Goal: Task Accomplishment & Management: Use online tool/utility

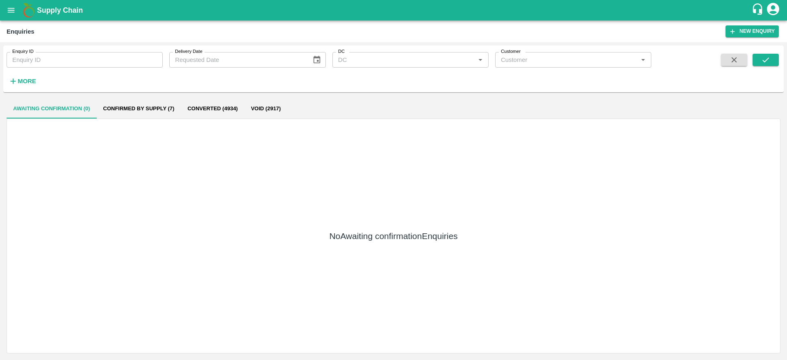
click at [7, 19] on div "Supply Chain" at bounding box center [393, 10] width 787 height 20
click at [7, 17] on button "open drawer" at bounding box center [11, 10] width 19 height 19
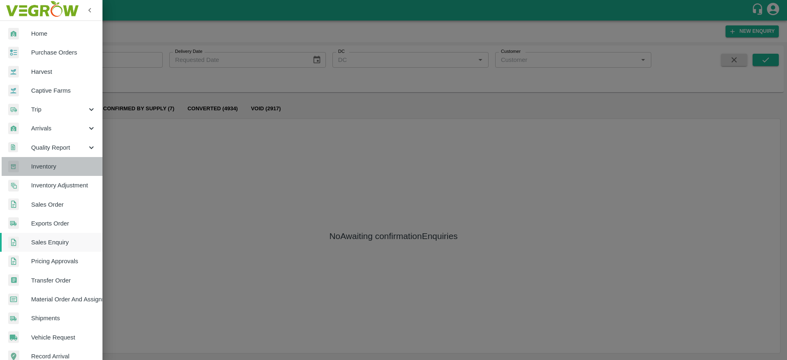
click at [63, 170] on span "Inventory" at bounding box center [63, 166] width 65 height 9
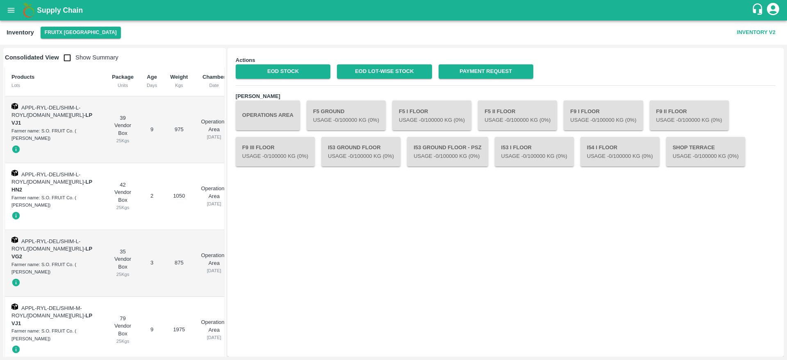
click at [268, 119] on button "Operations Area" at bounding box center [268, 115] width 64 height 30
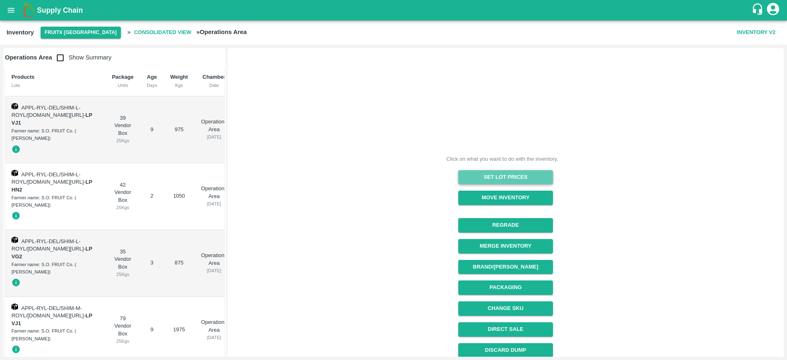
click at [510, 175] on button "Set Lot Prices" at bounding box center [505, 177] width 95 height 14
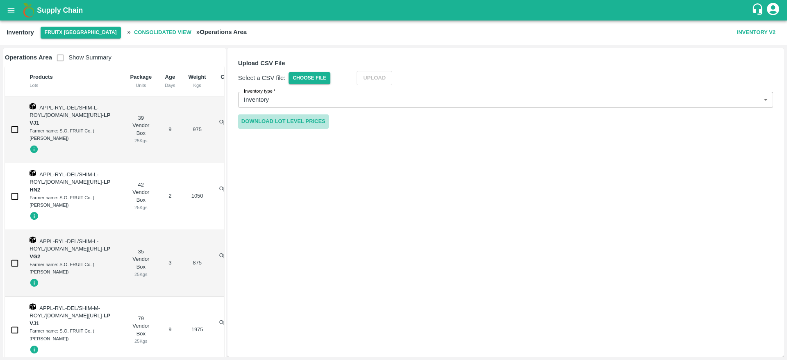
click at [278, 124] on link "Download Lot Level Prices" at bounding box center [283, 121] width 91 height 14
click at [324, 74] on span "Choose File" at bounding box center [310, 78] width 42 height 12
click at [0, 0] on input "Choose File" at bounding box center [0, 0] width 0 height 0
click at [388, 81] on button "Upload" at bounding box center [387, 78] width 36 height 14
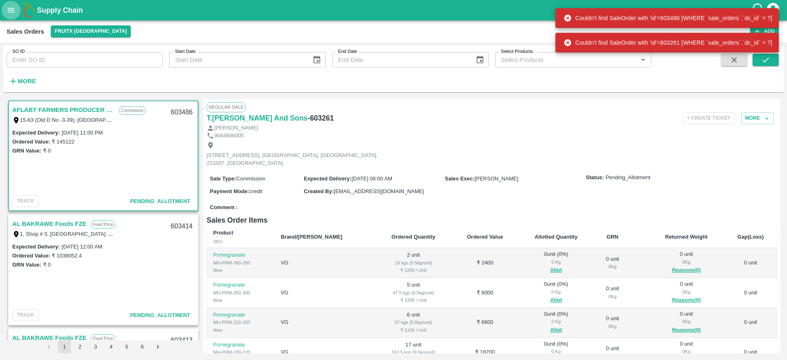
click at [10, 9] on icon "open drawer" at bounding box center [11, 10] width 9 height 9
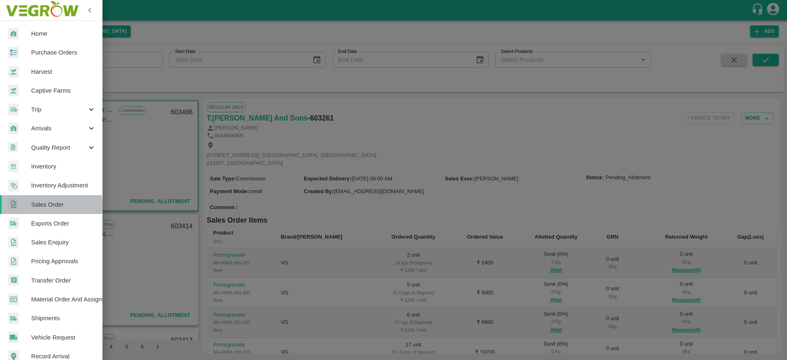
click at [50, 206] on span "Sales Order" at bounding box center [63, 204] width 65 height 9
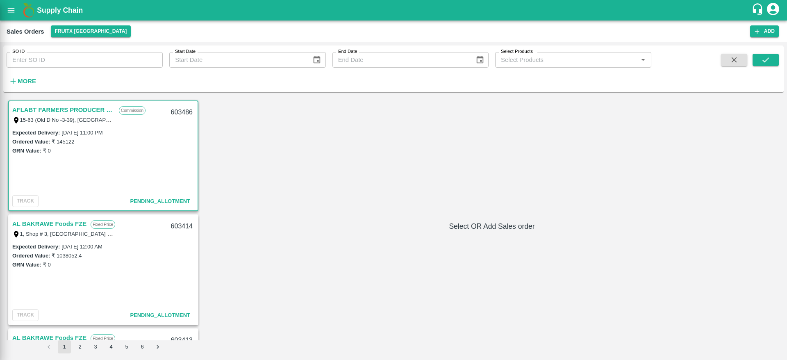
click at [50, 206] on div at bounding box center [393, 180] width 787 height 360
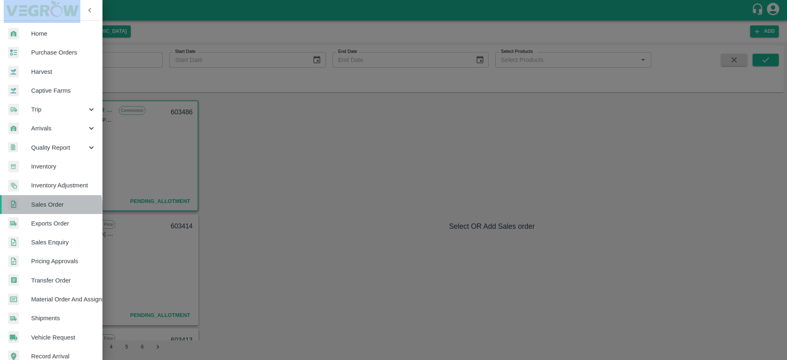
click at [50, 206] on span "Sales Order" at bounding box center [63, 204] width 65 height 9
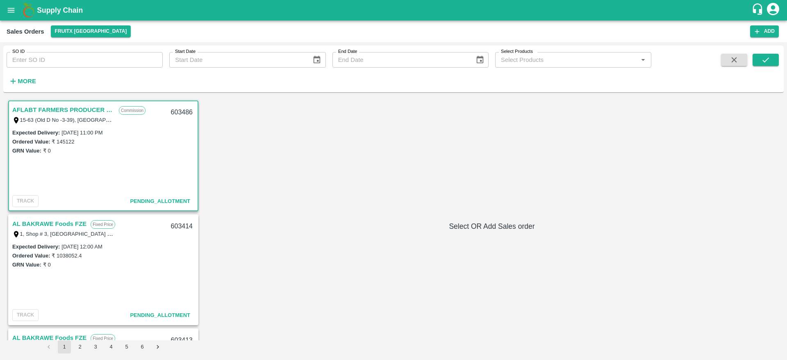
click at [55, 11] on b "Supply Chain" at bounding box center [60, 10] width 46 height 8
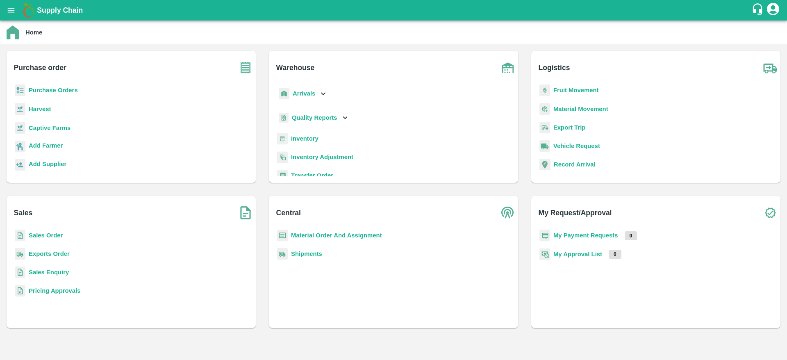
click at [44, 237] on b "Sales Order" at bounding box center [46, 235] width 34 height 7
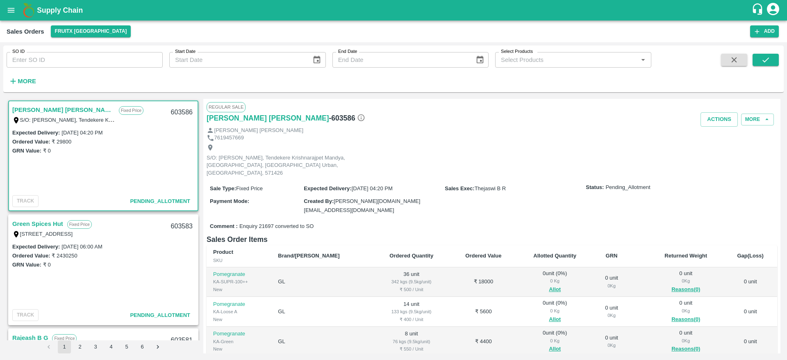
click at [25, 109] on link "Sharath Kumar H M" at bounding box center [63, 110] width 102 height 11
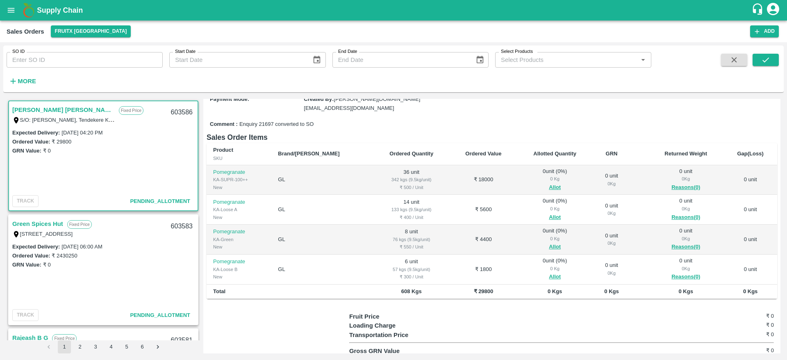
scroll to position [108, 0]
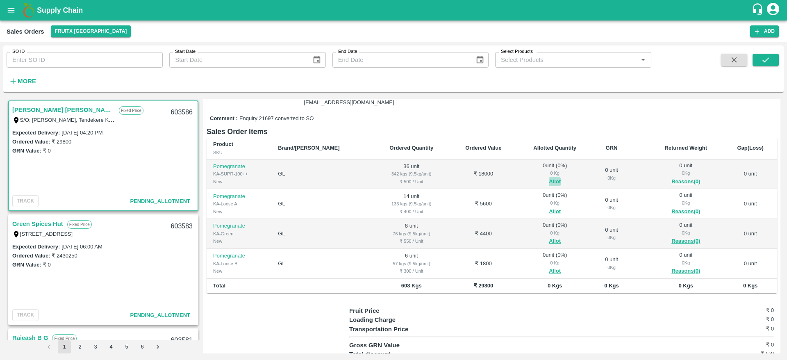
click at [549, 177] on button "Allot" at bounding box center [555, 181] width 12 height 9
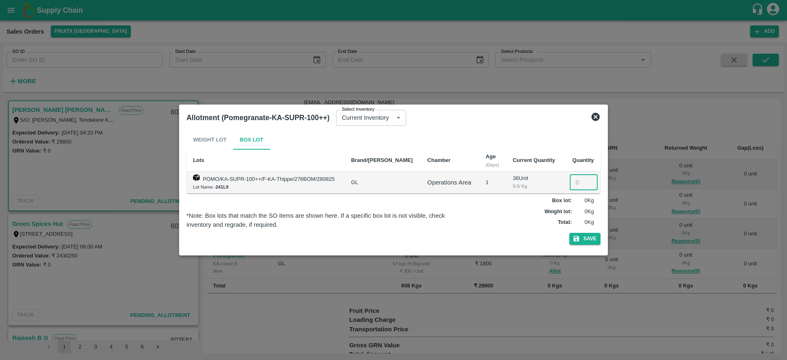
click at [576, 183] on input "number" at bounding box center [584, 183] width 28 height 16
type input "36"
click at [587, 241] on button "Save" at bounding box center [584, 239] width 31 height 12
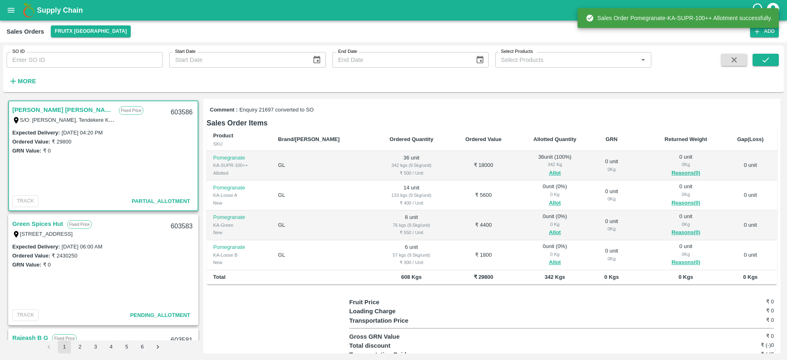
scroll to position [124, 0]
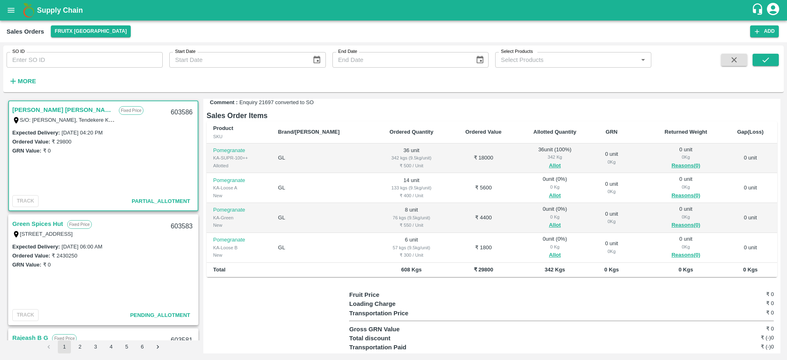
click at [539, 183] on td "0 unit ( 0 %) 0 Kg Allot" at bounding box center [555, 188] width 76 height 30
click at [549, 191] on button "Allot" at bounding box center [555, 195] width 12 height 9
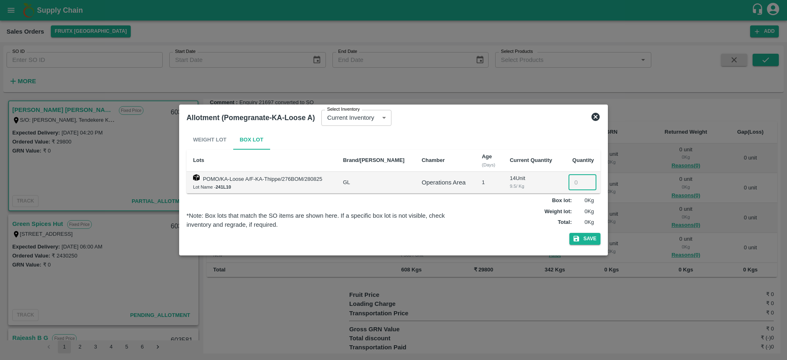
click at [573, 184] on input "number" at bounding box center [583, 183] width 28 height 16
type input "14"
click at [584, 238] on button "Save" at bounding box center [584, 239] width 31 height 12
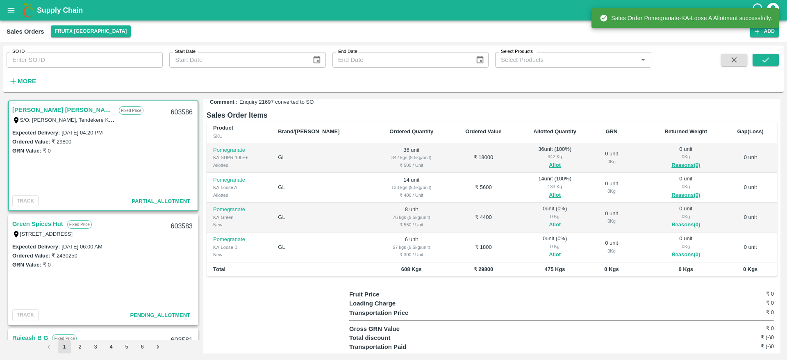
scroll to position [125, 0]
click at [549, 220] on button "Allot" at bounding box center [555, 224] width 12 height 9
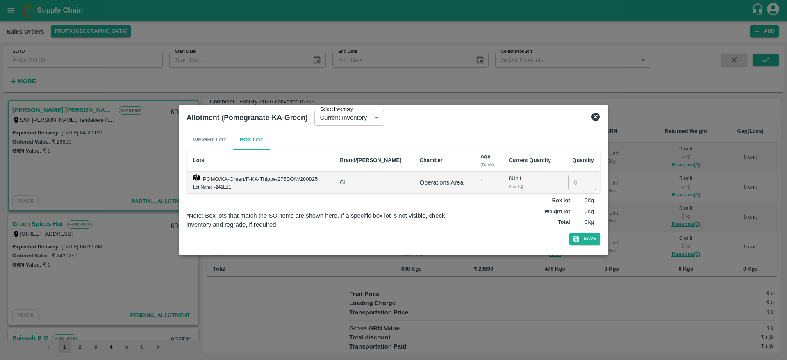
click at [572, 182] on input "number" at bounding box center [582, 183] width 28 height 16
type input "8"
click at [580, 238] on icon "button" at bounding box center [576, 238] width 7 height 7
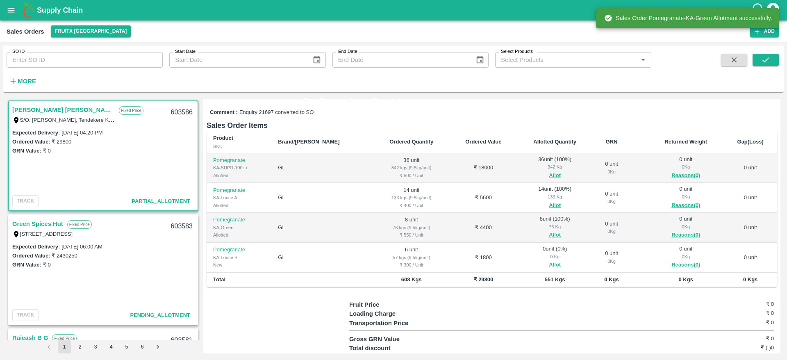
scroll to position [118, 0]
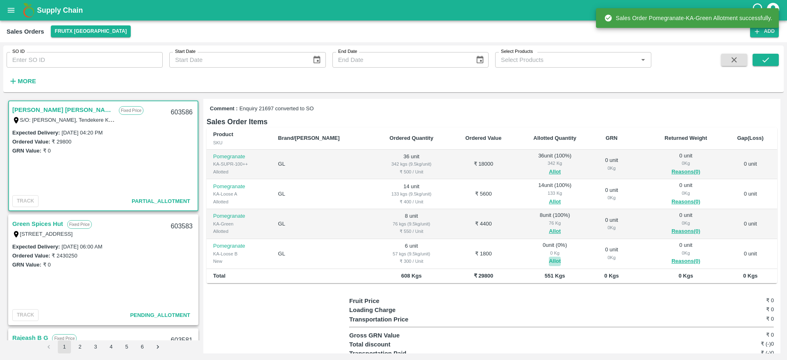
click at [549, 257] on button "Allot" at bounding box center [555, 261] width 12 height 9
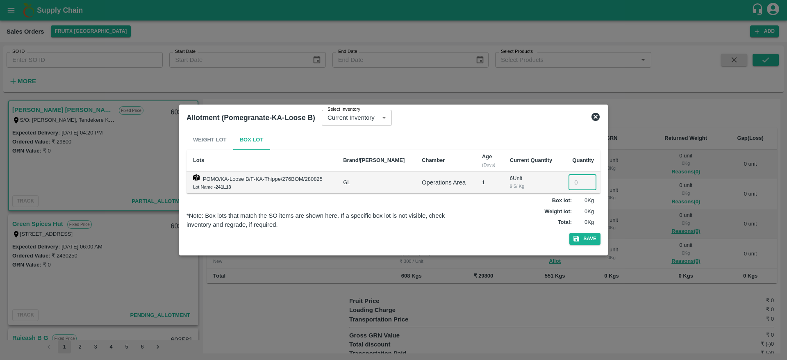
click at [571, 183] on input "number" at bounding box center [583, 183] width 28 height 16
type input "6"
click at [585, 239] on button "Save" at bounding box center [584, 239] width 31 height 12
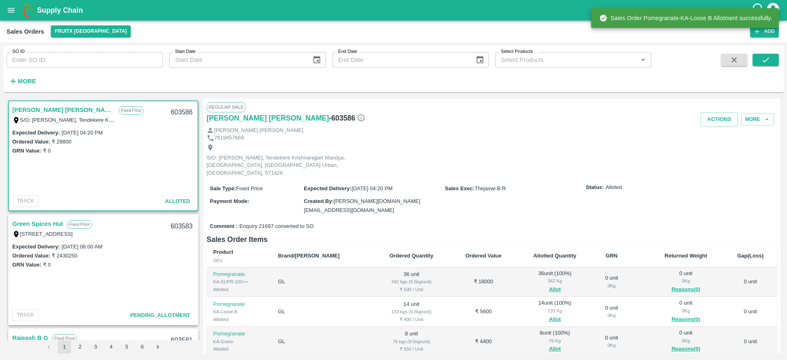
click at [176, 116] on div "603586" at bounding box center [182, 112] width 32 height 19
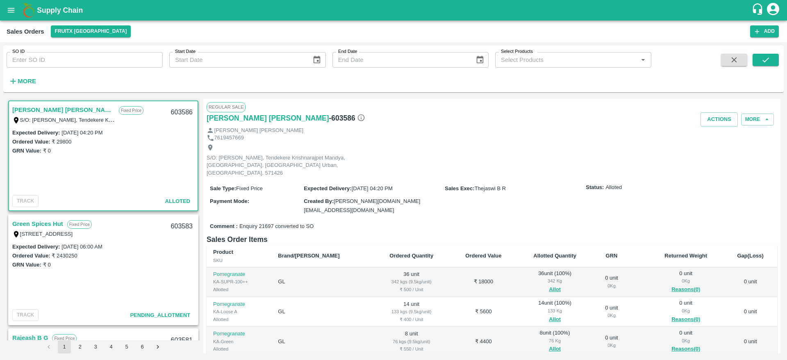
click at [180, 112] on div "603586" at bounding box center [182, 112] width 32 height 19
copy div "603586"
click at [722, 112] on button "Actions" at bounding box center [719, 119] width 37 height 14
click at [722, 150] on li "Deliver" at bounding box center [737, 151] width 86 height 14
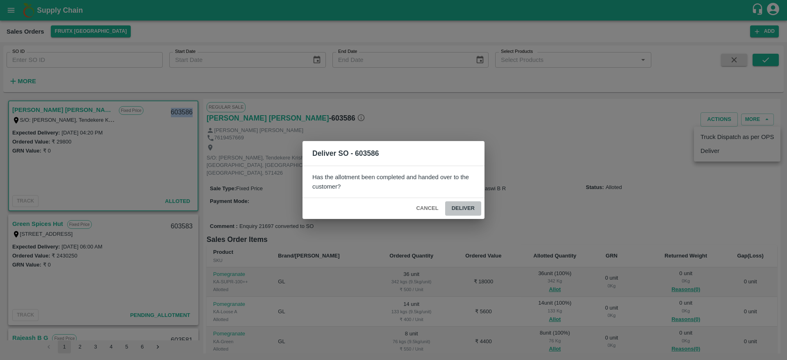
click at [461, 202] on button "Deliver" at bounding box center [463, 208] width 36 height 14
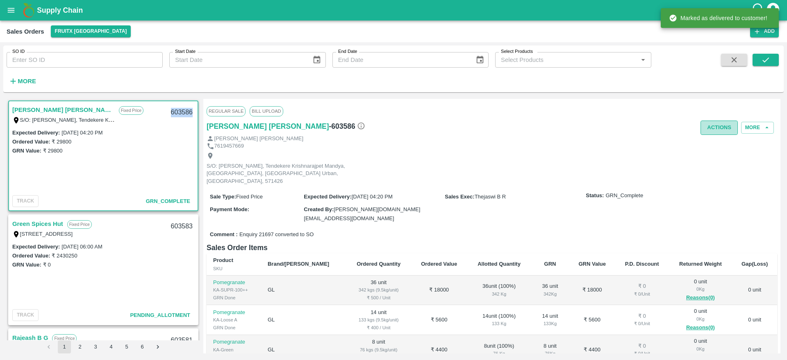
click at [717, 128] on button "Actions" at bounding box center [719, 128] width 37 height 14
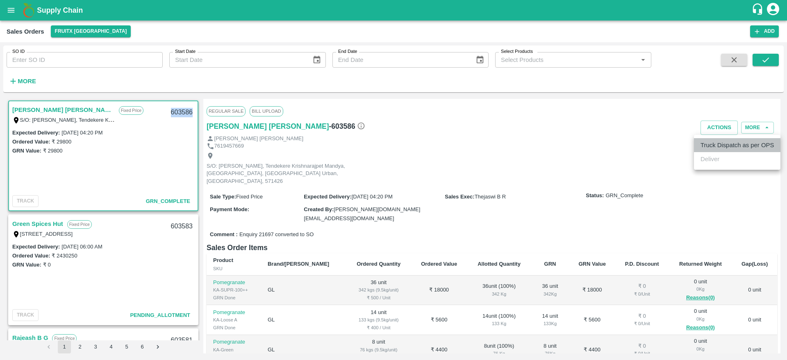
click at [713, 151] on li "Truck Dispatch as per OPS" at bounding box center [737, 145] width 86 height 14
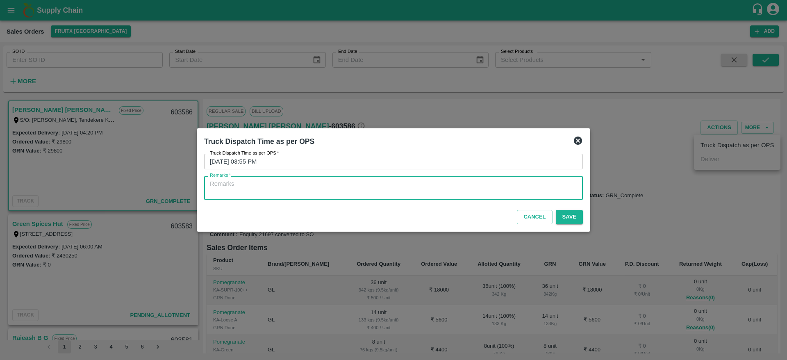
click at [444, 184] on textarea "Remarks   *" at bounding box center [393, 188] width 367 height 17
type textarea "O"
click at [444, 184] on textarea "O" at bounding box center [393, 188] width 367 height 17
type textarea "OTD"
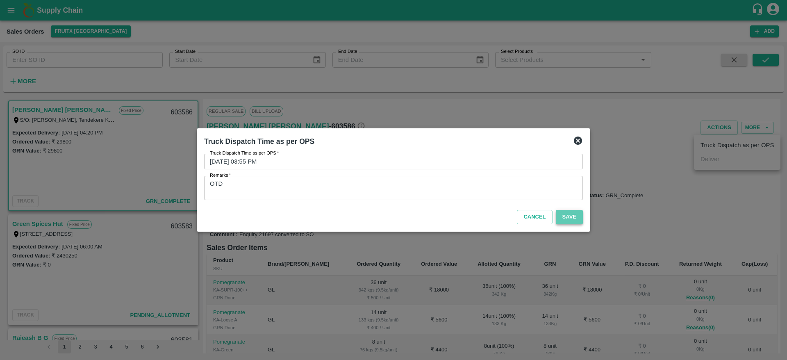
click at [570, 211] on button "Save" at bounding box center [569, 217] width 27 height 14
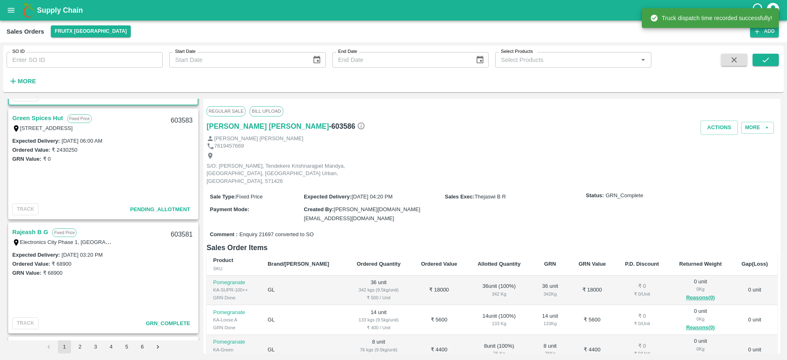
scroll to position [0, 0]
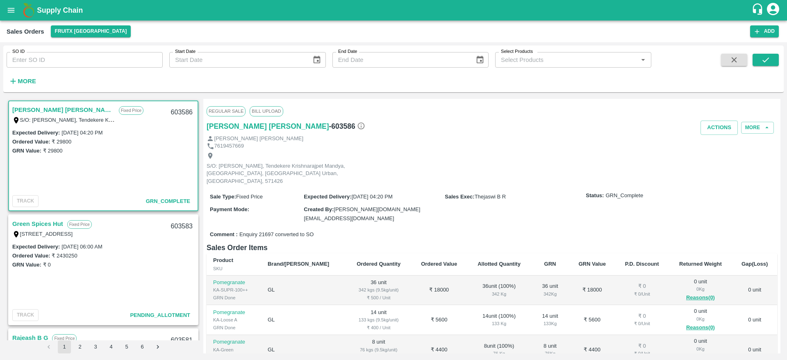
click at [47, 110] on link "Sharath Kumar H M" at bounding box center [63, 110] width 102 height 11
click at [30, 223] on link "Green Spices Hut" at bounding box center [37, 224] width 51 height 11
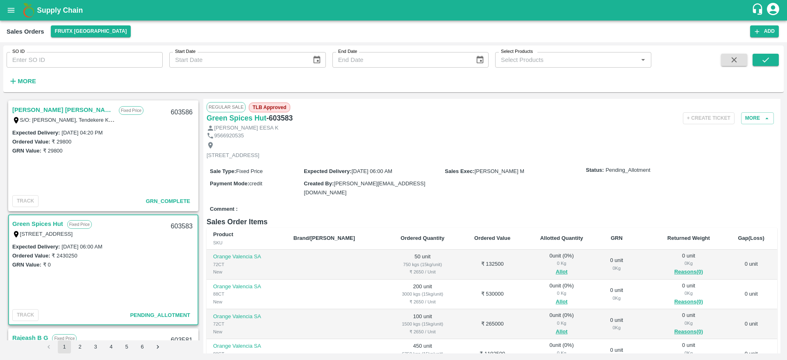
click at [35, 229] on div "Shop no 74, MADURAI MATTUTHAVANI FRUIT MARKET, Madurai, Madurai, Tamil Nadu, 62…" at bounding box center [63, 233] width 102 height 9
click at [556, 269] on button "Allot" at bounding box center [562, 271] width 12 height 9
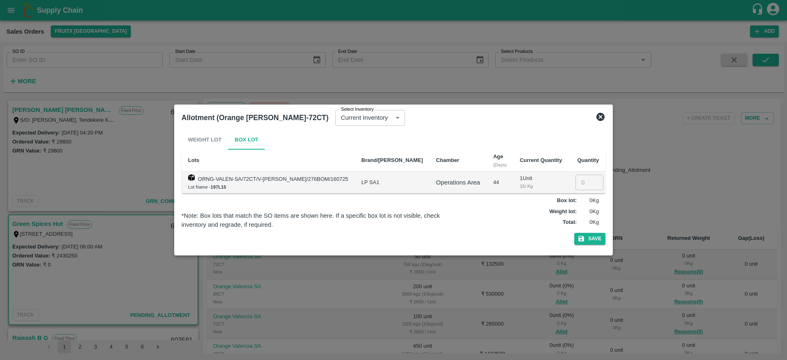
click at [599, 116] on icon at bounding box center [600, 117] width 8 height 8
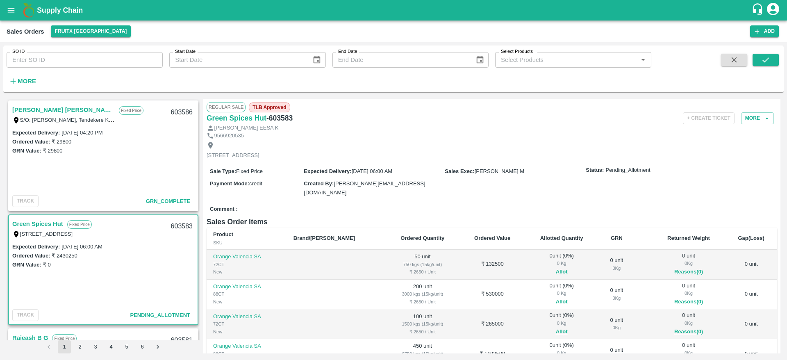
click at [535, 270] on span "Allot" at bounding box center [561, 271] width 61 height 9
click at [556, 271] on button "Allot" at bounding box center [562, 271] width 12 height 9
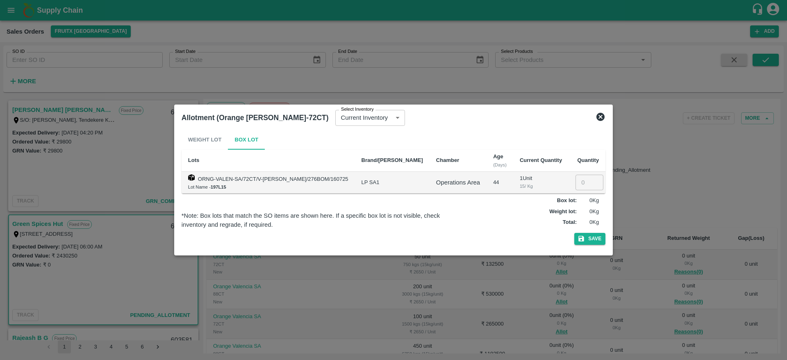
click at [577, 179] on input "number" at bounding box center [590, 183] width 28 height 16
click at [589, 233] on button "Save" at bounding box center [589, 239] width 31 height 12
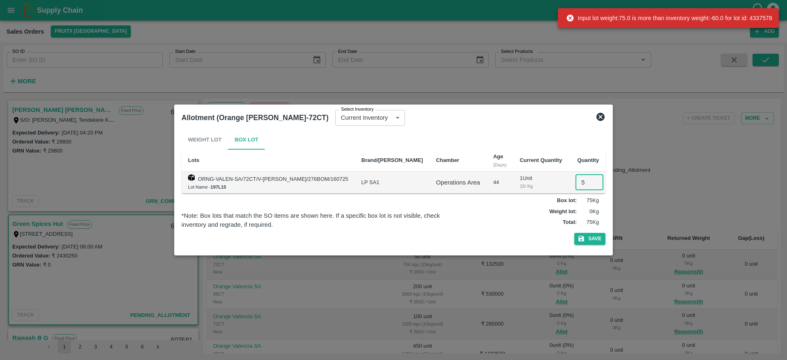
click at [577, 182] on input "5" at bounding box center [590, 183] width 28 height 16
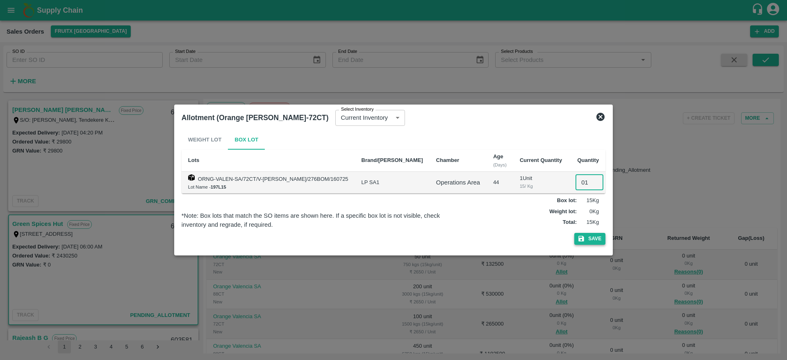
type input "01"
click at [580, 243] on button "Save" at bounding box center [589, 239] width 31 height 12
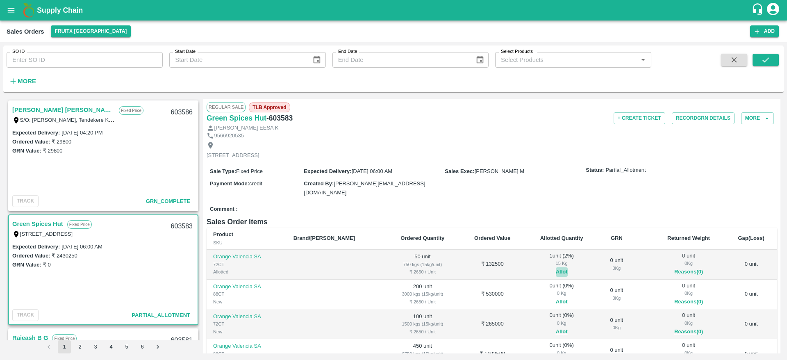
click at [556, 270] on button "Allot" at bounding box center [562, 271] width 12 height 9
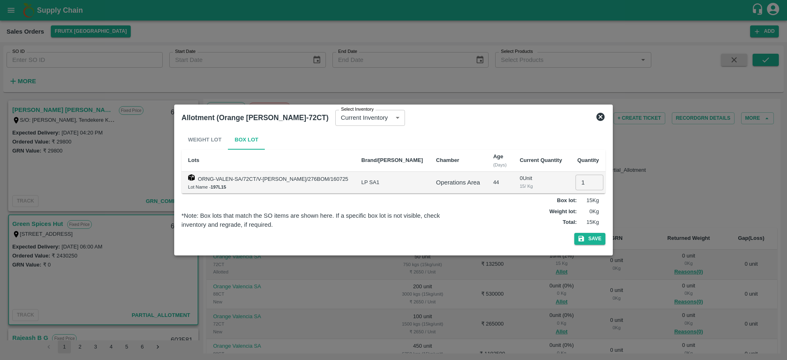
click at [579, 182] on input "1" at bounding box center [590, 183] width 28 height 16
type input "00"
click at [590, 238] on button "Save" at bounding box center [589, 239] width 31 height 12
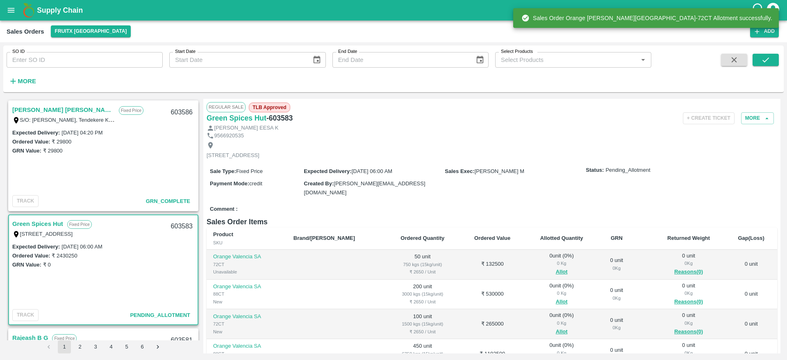
scroll to position [131, 0]
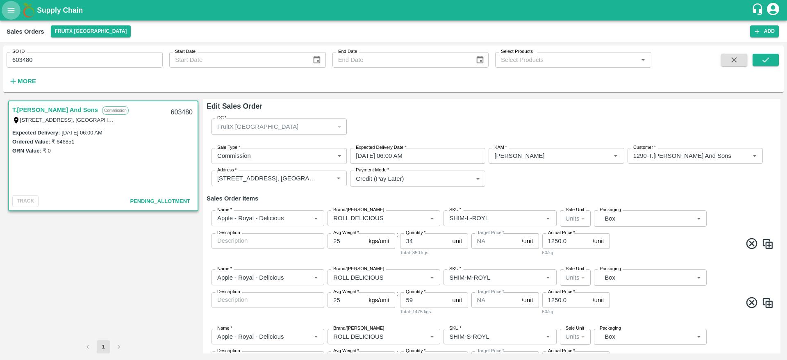
click at [8, 14] on icon "open drawer" at bounding box center [11, 10] width 9 height 9
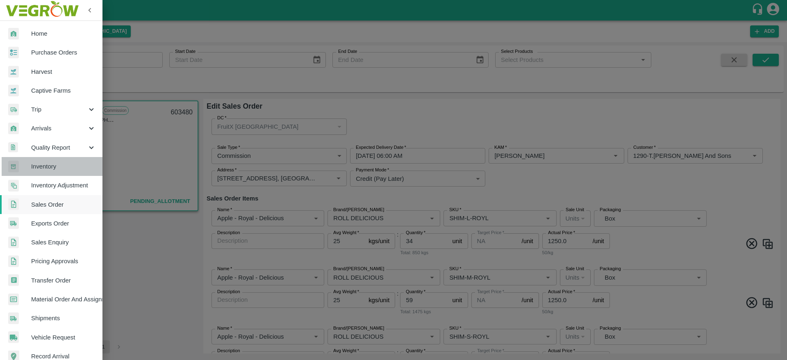
click at [61, 162] on span "Inventory" at bounding box center [63, 166] width 65 height 9
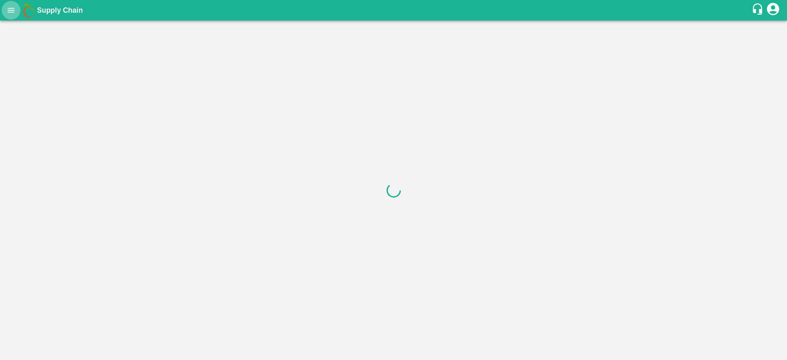
click at [11, 6] on icon "open drawer" at bounding box center [11, 10] width 9 height 9
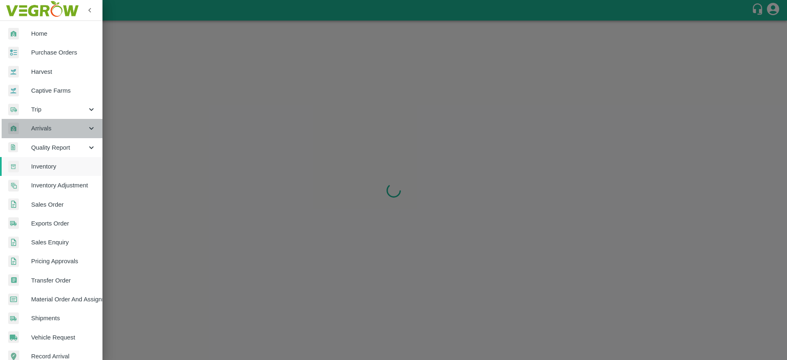
click at [59, 129] on span "Arrivals" at bounding box center [59, 128] width 56 height 9
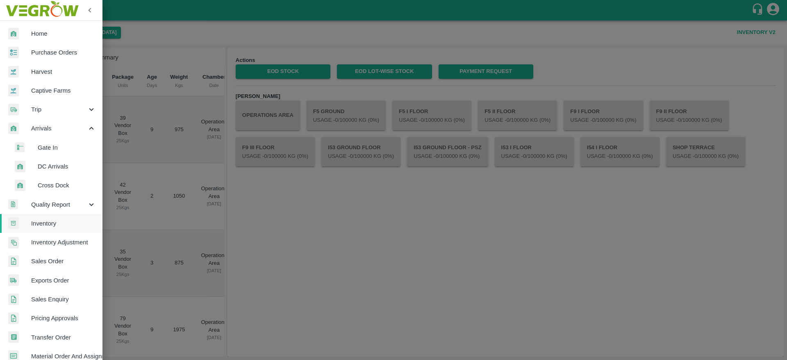
click at [60, 166] on span "DC Arrivals" at bounding box center [67, 166] width 58 height 9
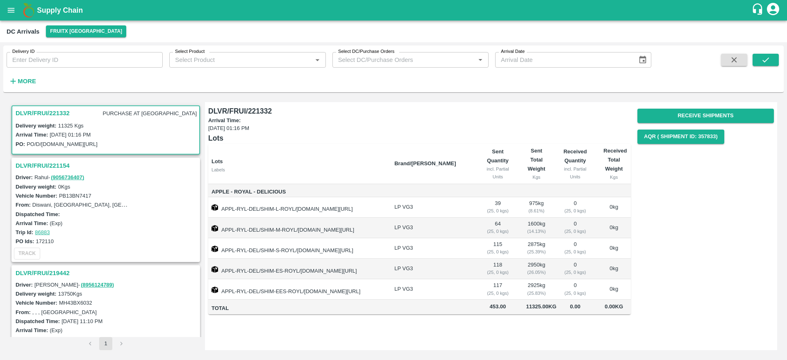
click at [39, 114] on h3 "DLVR/FRUI/221332" at bounding box center [43, 113] width 54 height 11
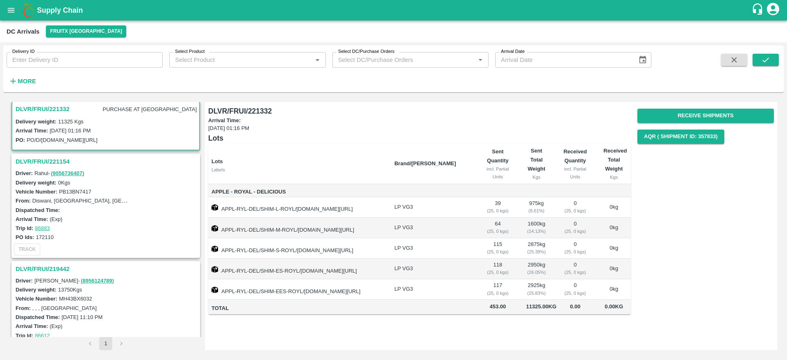
click at [38, 110] on h3 "DLVR/FRUI/221332" at bounding box center [43, 109] width 54 height 11
click at [34, 164] on h3 "DLVR/FRUI/221154" at bounding box center [107, 161] width 183 height 11
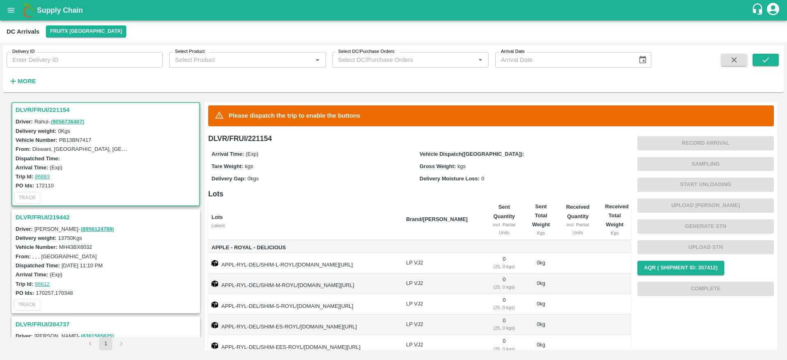
scroll to position [64, 0]
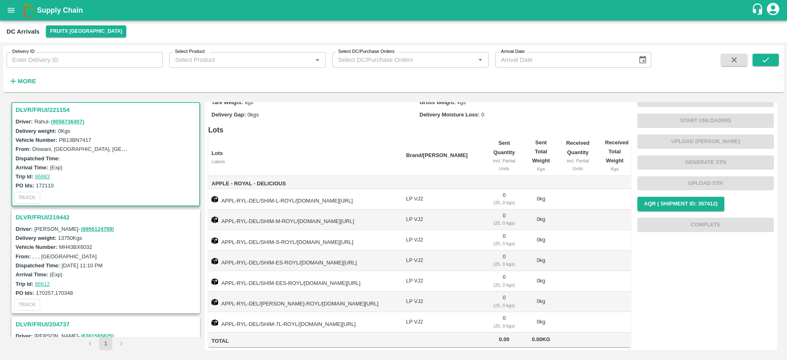
click at [61, 215] on h3 "DLVR/FRUI/219442" at bounding box center [107, 217] width 183 height 11
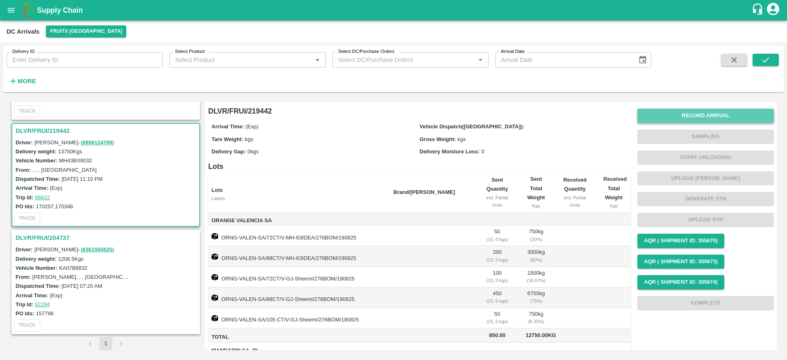
click at [698, 113] on button "Record Arrival" at bounding box center [705, 116] width 137 height 14
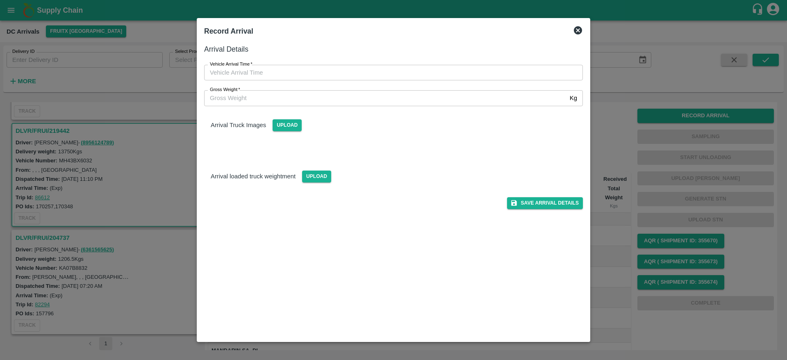
type input "DD/MM/YYYY hh:mm aa"
click at [351, 70] on input "DD/MM/YYYY hh:mm aa" at bounding box center [390, 73] width 373 height 16
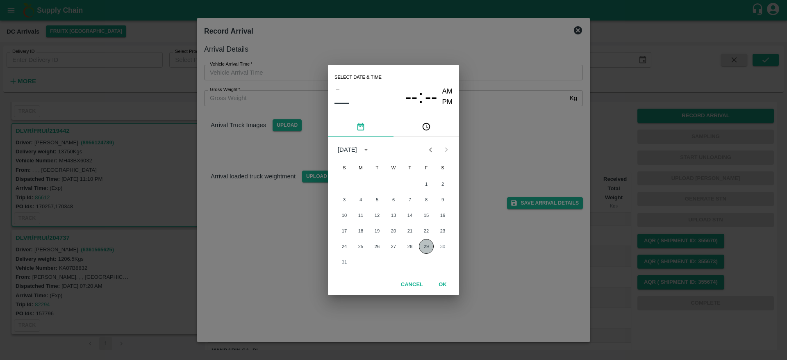
click at [424, 248] on button "29" at bounding box center [426, 246] width 15 height 15
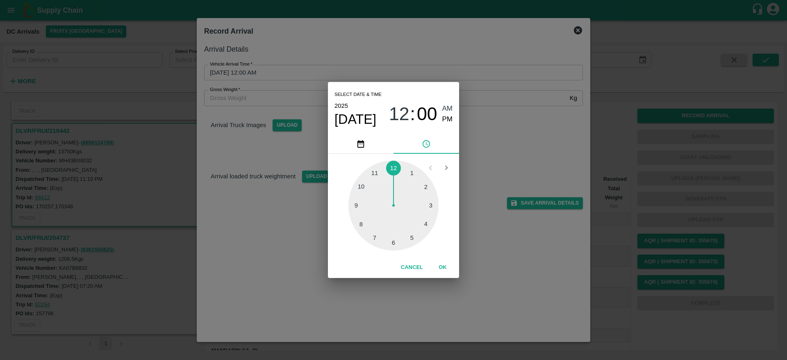
click at [411, 173] on div at bounding box center [393, 205] width 90 height 90
type input "[DATE] 01:00 AM"
click at [446, 266] on button "OK" at bounding box center [443, 267] width 26 height 14
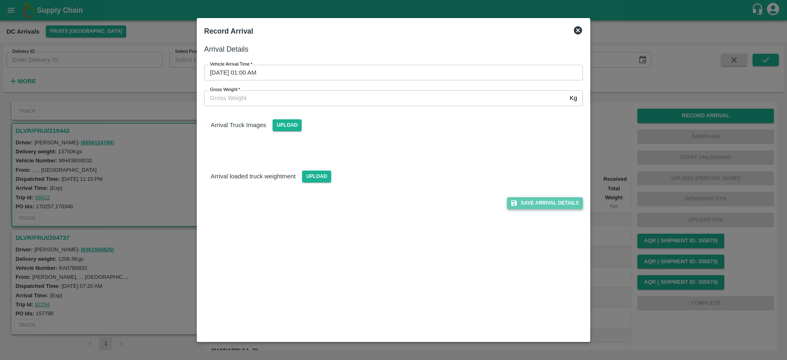
click at [529, 201] on button "Save Arrival Details" at bounding box center [545, 203] width 76 height 12
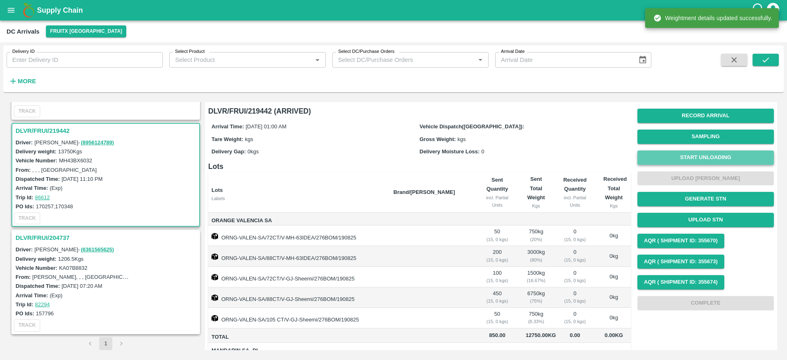
click at [699, 157] on button "Start Unloading" at bounding box center [705, 157] width 137 height 14
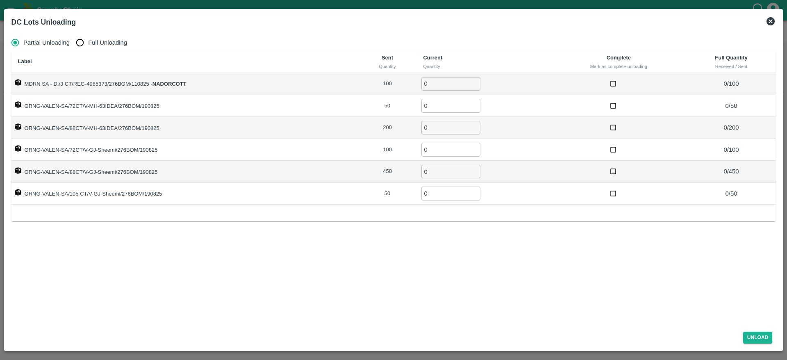
click at [89, 46] on span "Full Unloading" at bounding box center [107, 42] width 39 height 9
click at [88, 46] on input "Full Unloading" at bounding box center [80, 42] width 16 height 16
radio input "true"
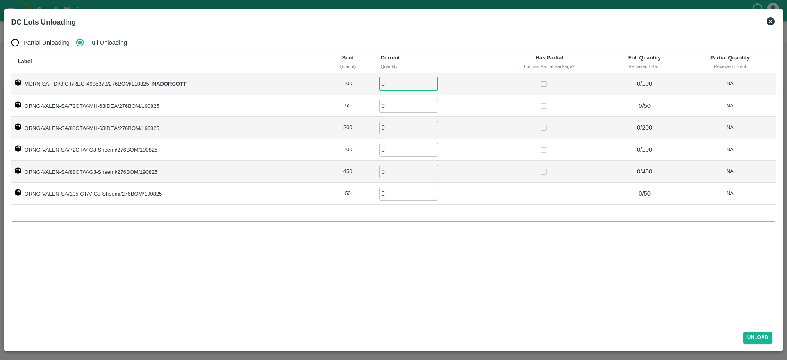
click at [389, 82] on input "0" at bounding box center [408, 84] width 59 height 14
type input "100"
type input "50"
type input "200"
type input "100"
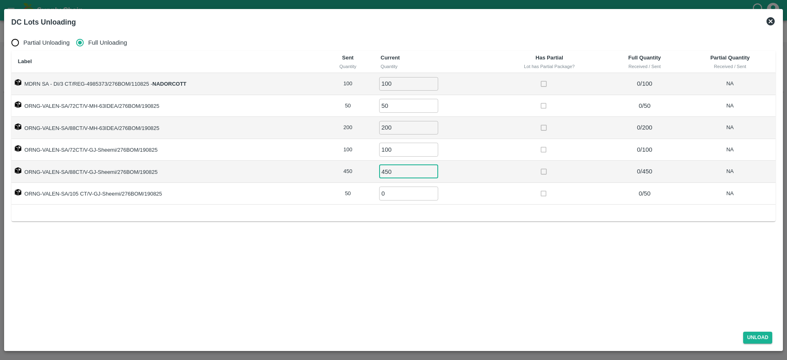
type input "450"
type input "50"
click at [757, 342] on button "Unload" at bounding box center [758, 338] width 30 height 12
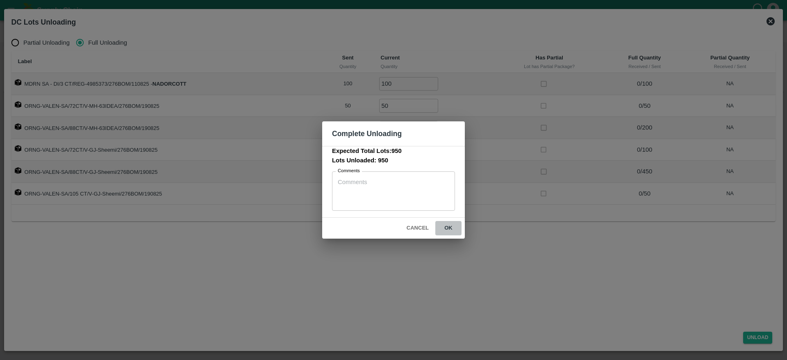
click at [449, 228] on button "ok" at bounding box center [448, 228] width 26 height 14
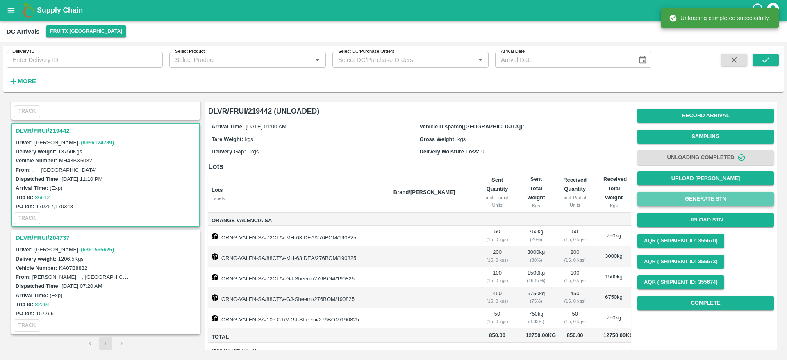
click at [699, 201] on button "Generate STN" at bounding box center [705, 199] width 137 height 14
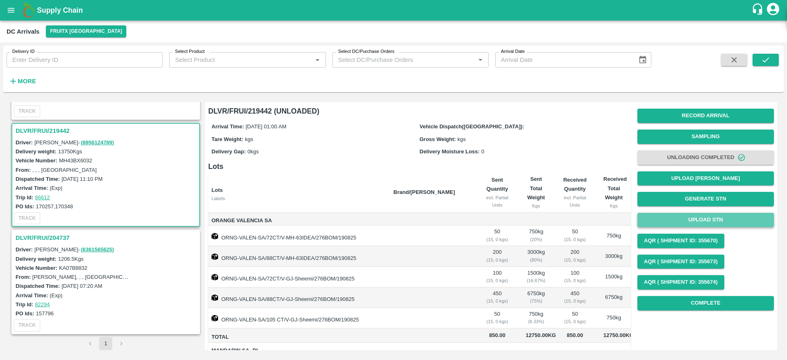
click at [699, 217] on button "Upload STN" at bounding box center [705, 220] width 137 height 14
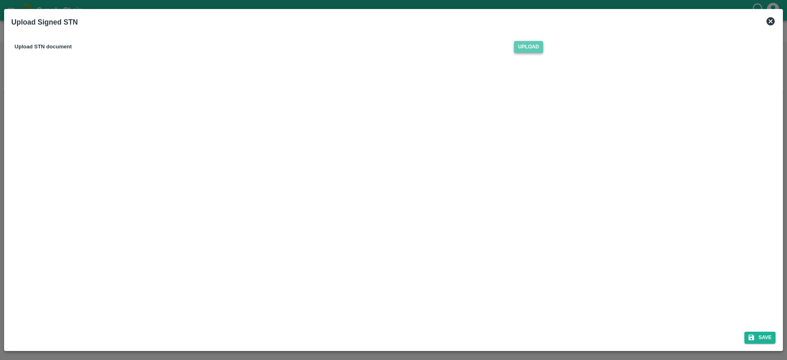
click at [527, 46] on span "Upload" at bounding box center [528, 47] width 29 height 12
click at [0, 0] on input "Upload" at bounding box center [0, 0] width 0 height 0
click at [472, 73] on div "Upload STN document Upload" at bounding box center [393, 54] width 765 height 41
